Goal: Information Seeking & Learning: Learn about a topic

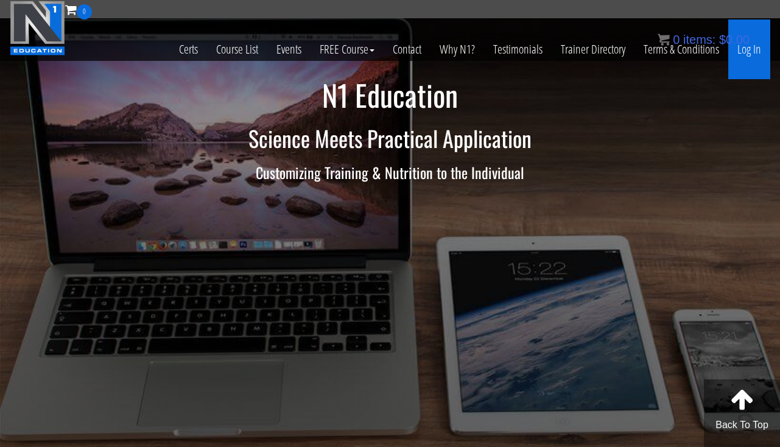
click at [742, 54] on link "Log In" at bounding box center [749, 49] width 42 height 60
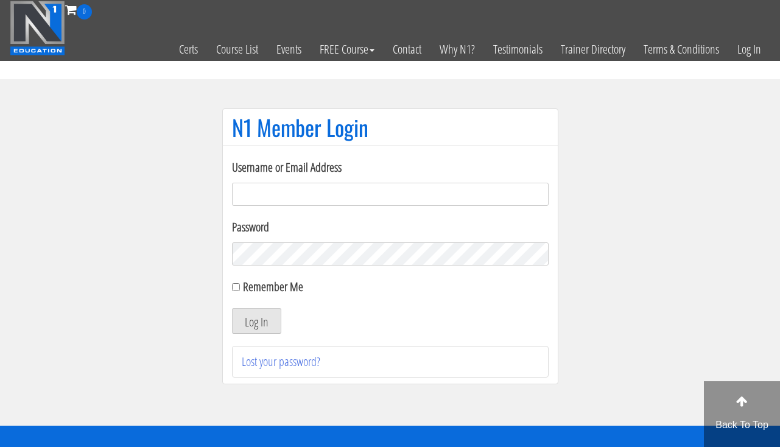
type input "clward66@aim.com"
click at [267, 320] on button "Log In" at bounding box center [256, 321] width 49 height 26
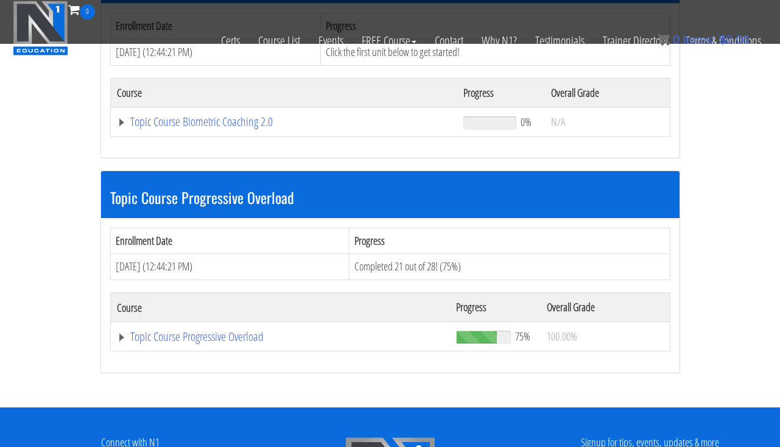
scroll to position [1315, 0]
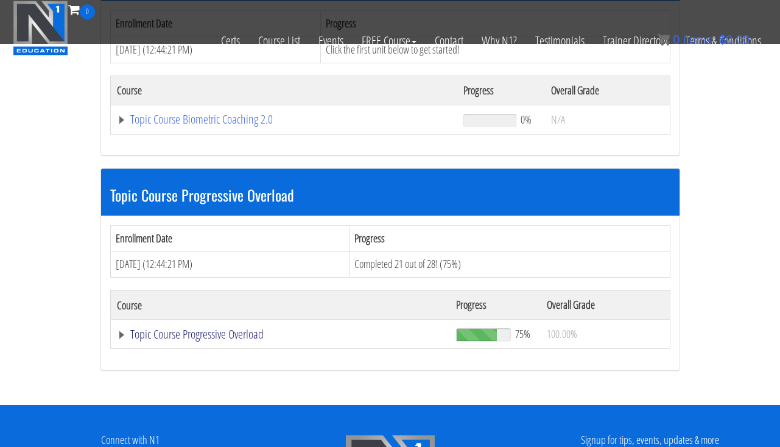
click at [155, 329] on link "Topic Course Progressive Overload" at bounding box center [280, 334] width 327 height 12
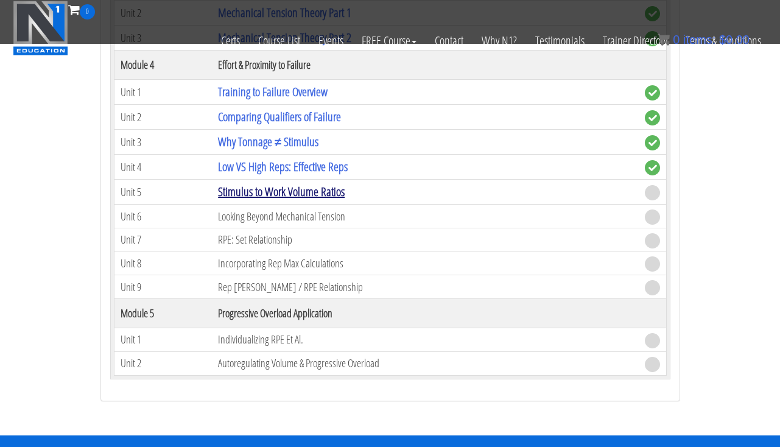
scroll to position [2129, 0]
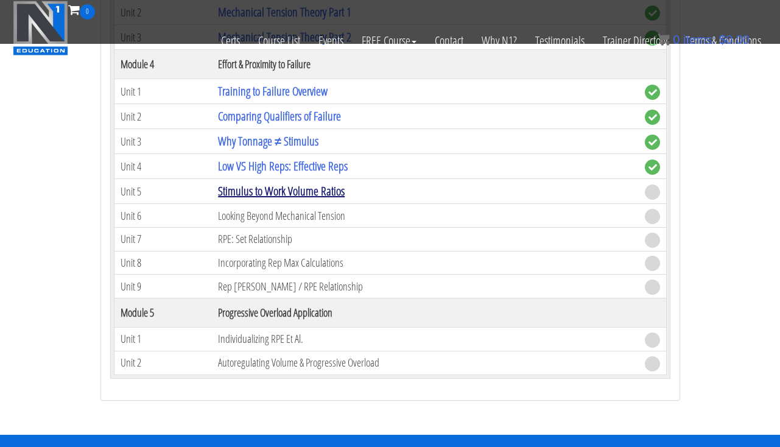
click at [254, 183] on link "Stimulus to Work Volume Ratios" at bounding box center [281, 191] width 127 height 16
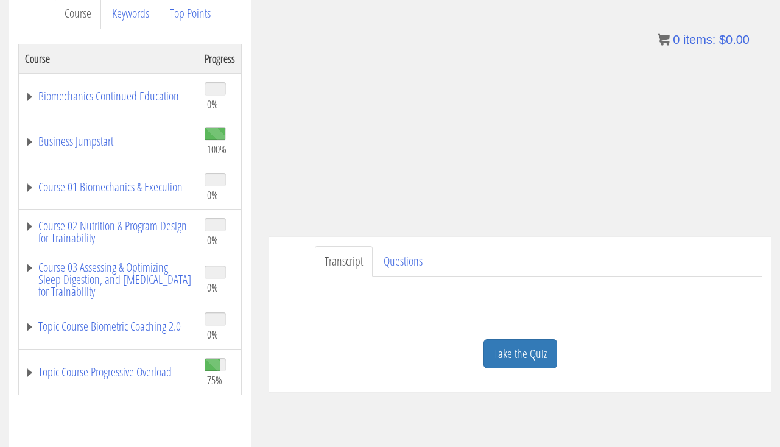
scroll to position [175, 0]
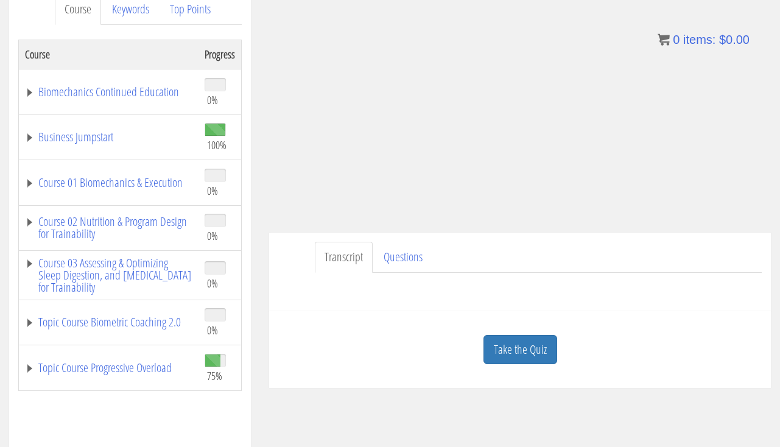
click at [147, 377] on td "Topic Course Progressive Overload" at bounding box center [109, 368] width 180 height 46
click at [147, 365] on link "Topic Course Progressive Overload" at bounding box center [108, 367] width 167 height 12
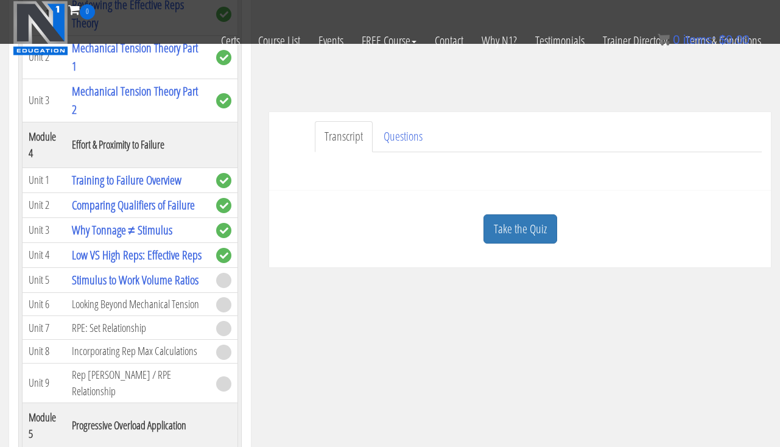
scroll to position [224, 0]
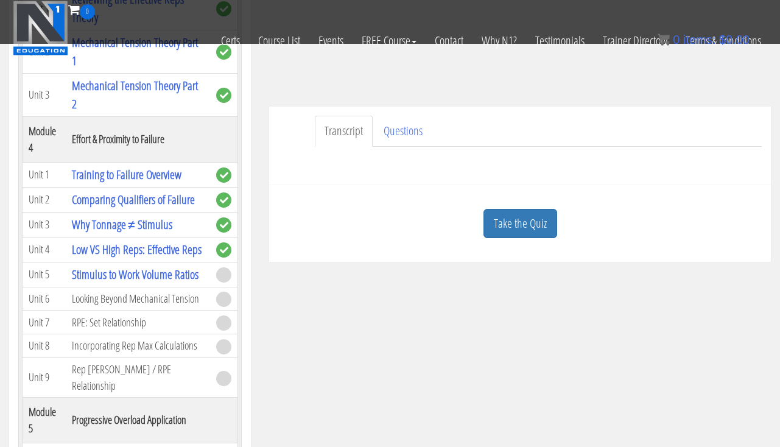
click at [120, 283] on td "Stimulus to Work Volume Ratios" at bounding box center [138, 274] width 144 height 25
click at [112, 271] on link "Stimulus to Work Volume Ratios" at bounding box center [135, 274] width 127 height 16
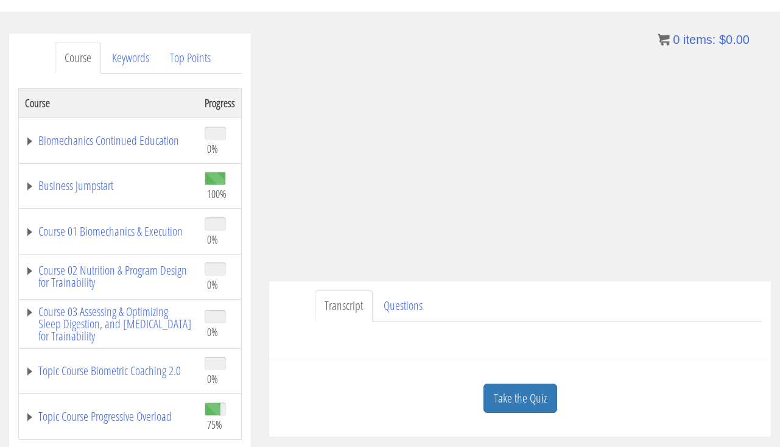
scroll to position [152, 0]
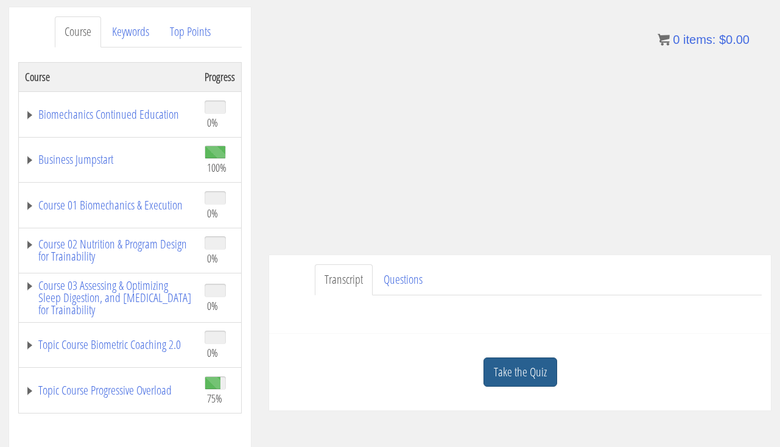
click at [521, 371] on link "Take the Quiz" at bounding box center [520, 372] width 74 height 30
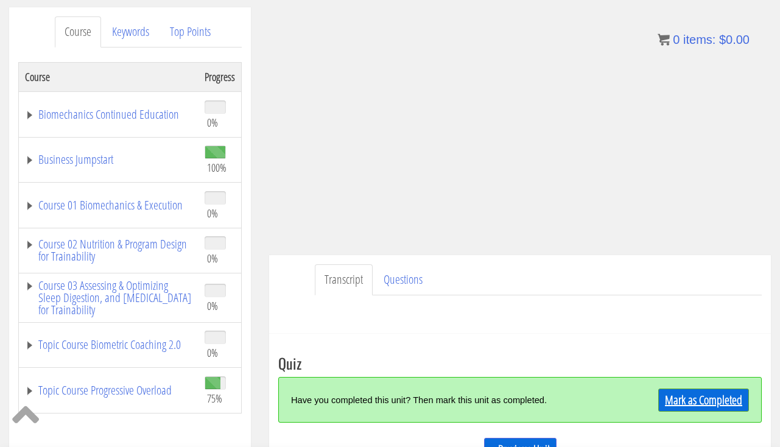
click at [663, 394] on link "Mark as Completed" at bounding box center [703, 399] width 91 height 23
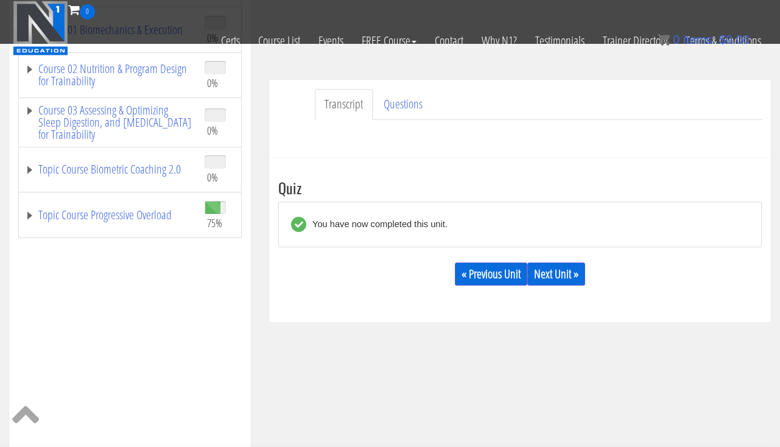
scroll to position [292, 0]
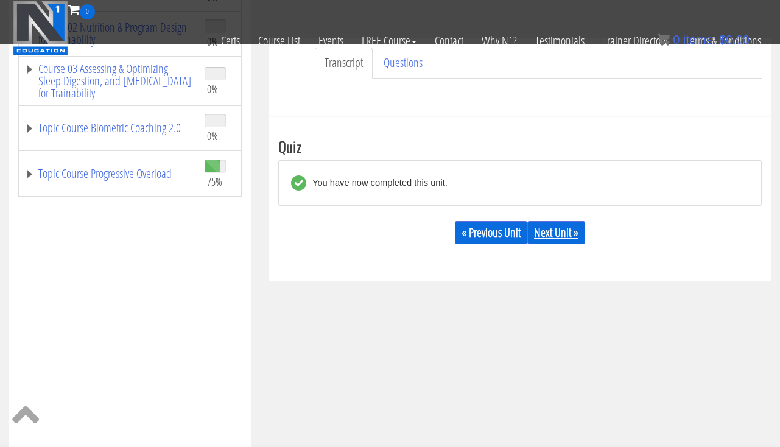
click at [561, 239] on link "Next Unit »" at bounding box center [556, 232] width 58 height 23
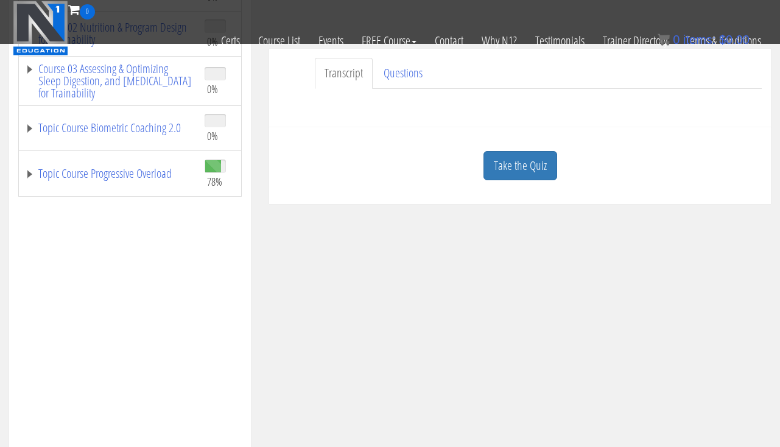
scroll to position [282, 0]
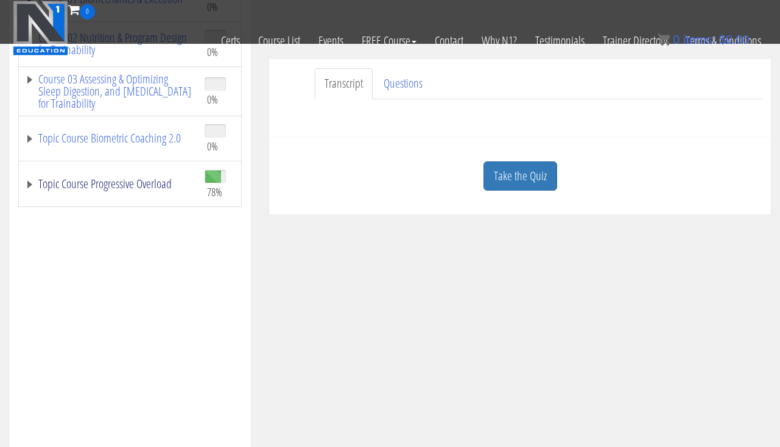
click at [95, 188] on link "Topic Course Progressive Overload" at bounding box center [108, 184] width 167 height 12
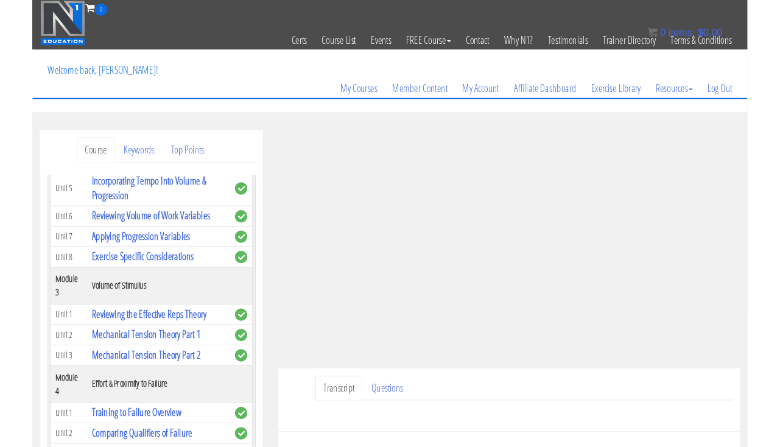
scroll to position [203, 0]
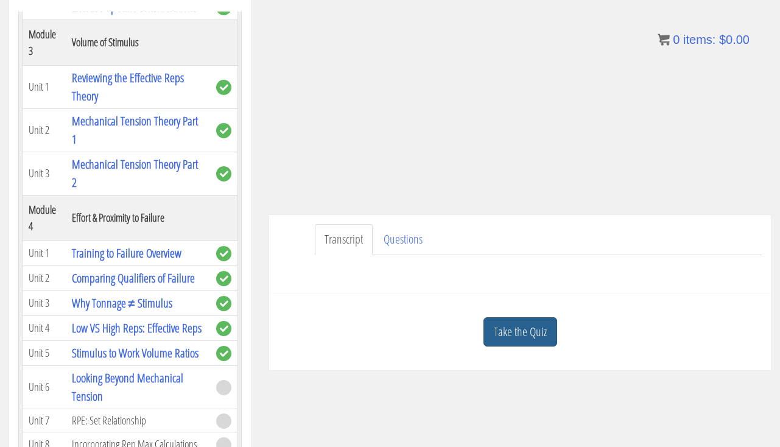
click at [527, 329] on link "Take the Quiz" at bounding box center [520, 332] width 74 height 30
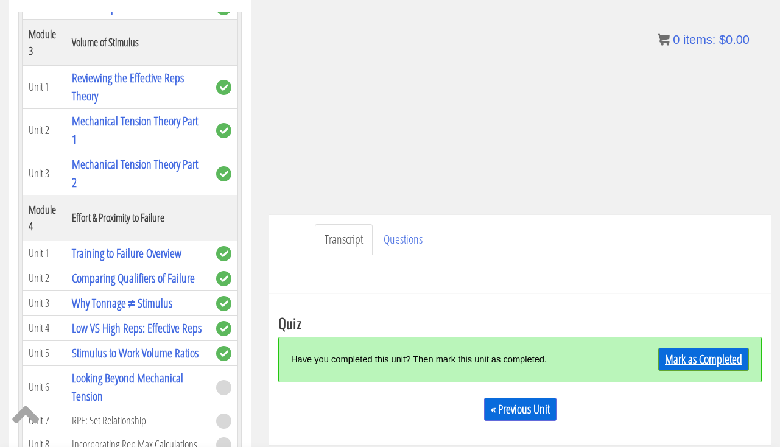
click at [675, 358] on link "Mark as Completed" at bounding box center [703, 358] width 91 height 23
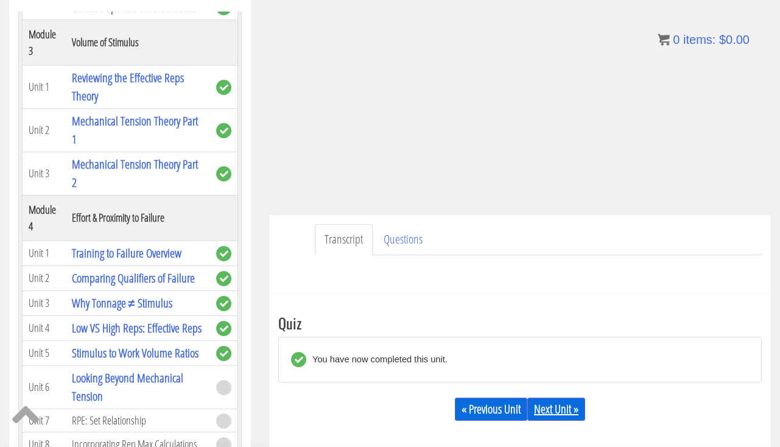
click at [553, 407] on link "Next Unit »" at bounding box center [556, 408] width 58 height 23
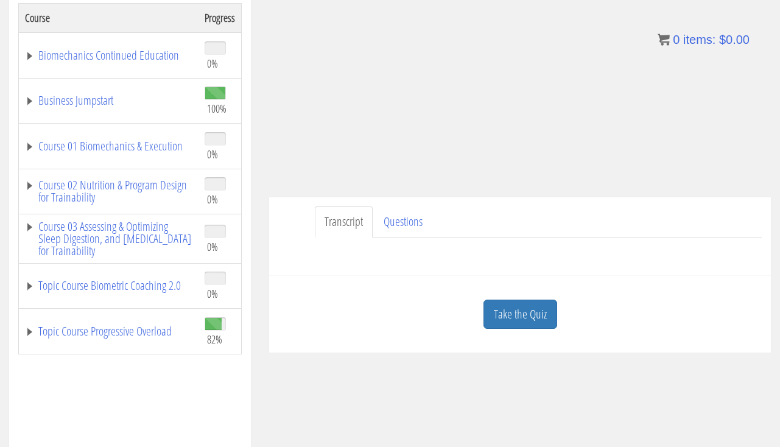
scroll to position [217, 0]
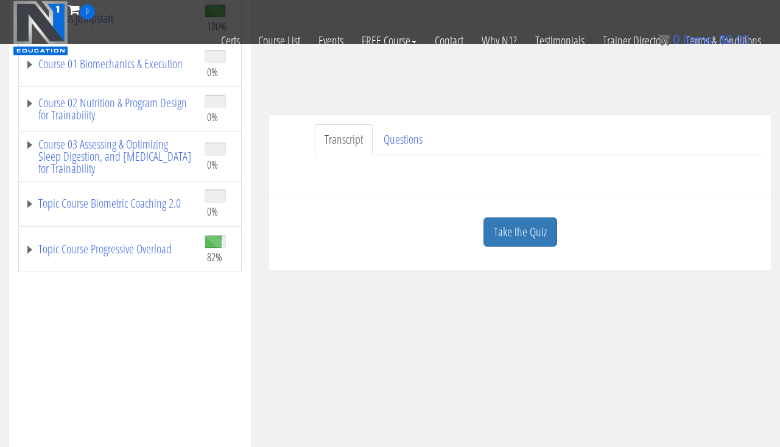
click at [142, 256] on td "Topic Course Progressive Overload" at bounding box center [109, 249] width 180 height 46
click at [140, 244] on link "Topic Course Progressive Overload" at bounding box center [108, 249] width 167 height 12
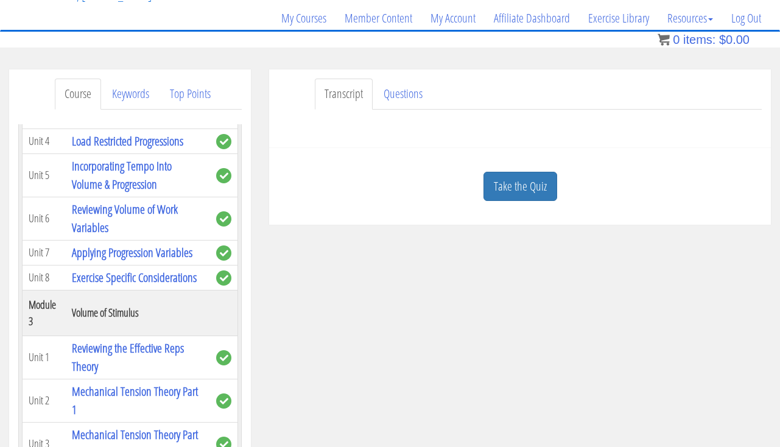
scroll to position [88, 1]
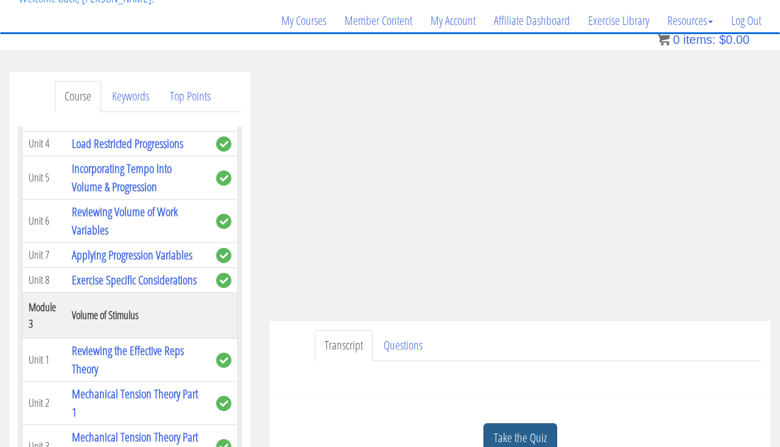
click at [503, 425] on link "Take the Quiz" at bounding box center [520, 438] width 74 height 30
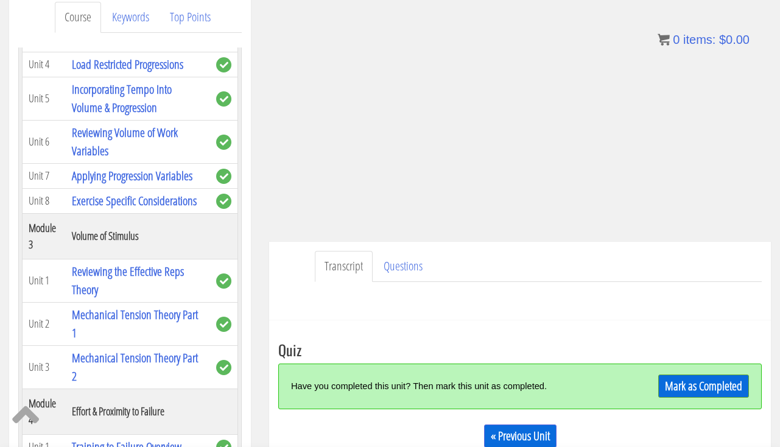
scroll to position [168, 0]
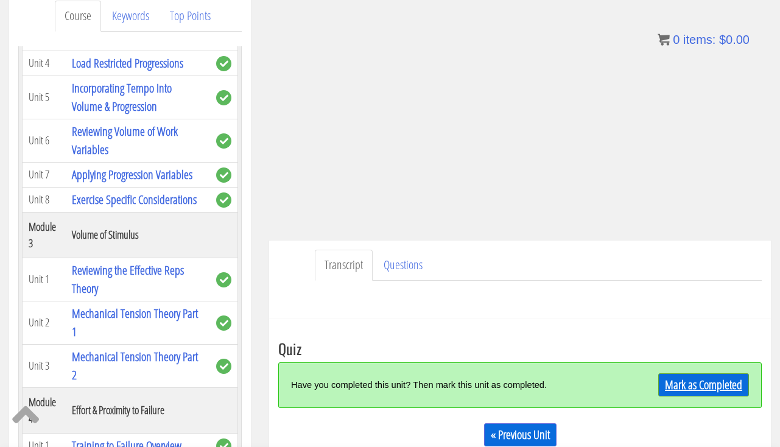
click at [681, 377] on link "Mark as Completed" at bounding box center [703, 384] width 91 height 23
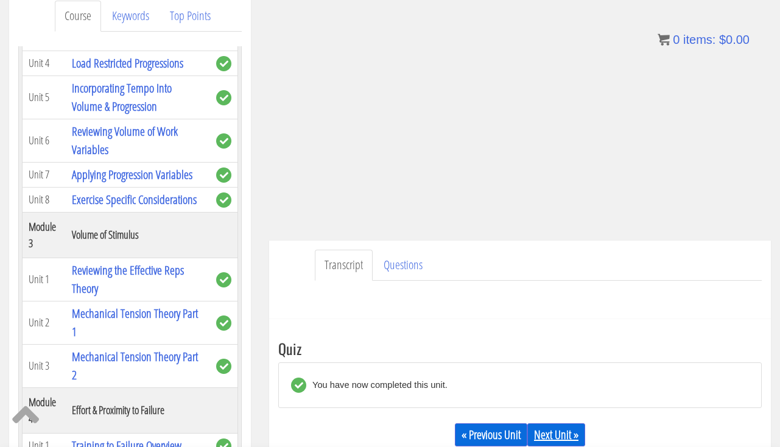
click at [543, 437] on link "Next Unit »" at bounding box center [556, 434] width 58 height 23
